Goal: Check status

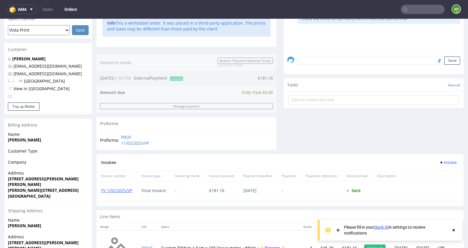
scroll to position [203, 0]
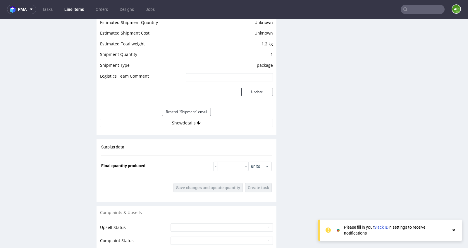
scroll to position [583, 0]
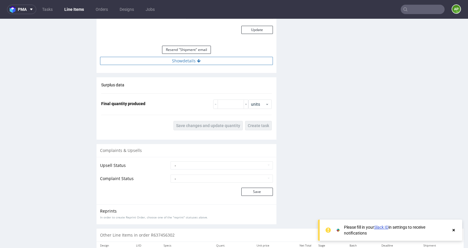
click at [191, 62] on button "Show details" at bounding box center [186, 61] width 173 height 8
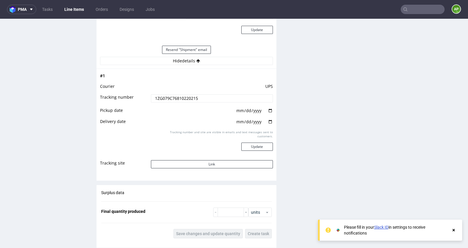
click at [192, 95] on input "1ZG079C76810220215" at bounding box center [212, 98] width 122 height 8
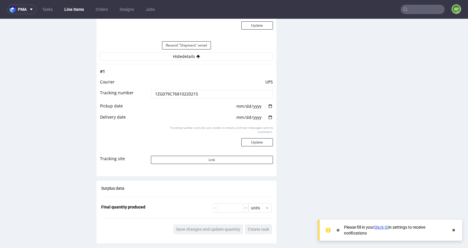
click at [215, 92] on input "1ZG079C76810220215" at bounding box center [212, 94] width 122 height 8
click at [215, 93] on input "1ZG079C76810220215" at bounding box center [212, 94] width 122 height 8
click at [157, 90] on input "1ZG079C76810220215" at bounding box center [212, 94] width 122 height 8
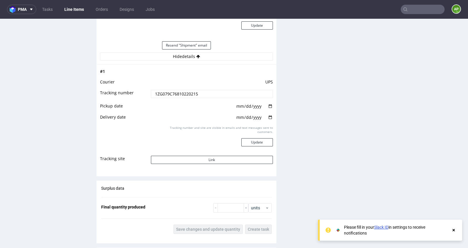
drag, startPoint x: 152, startPoint y: 91, endPoint x: 141, endPoint y: 91, distance: 11.1
click at [141, 91] on tr "Tracking number 1ZG079C76810220215" at bounding box center [186, 95] width 173 height 13
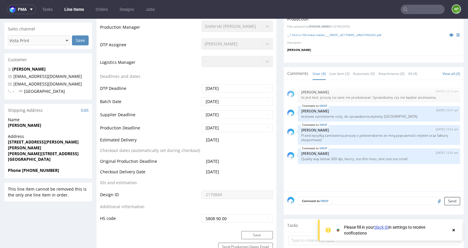
scroll to position [176, 0]
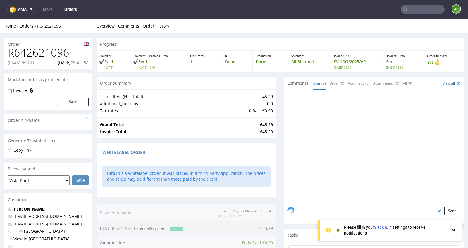
click at [24, 62] on p "(F747A7E0GF)" at bounding box center [21, 63] width 26 height 6
copy p "F747A7E0GF"
